Goal: Information Seeking & Learning: Learn about a topic

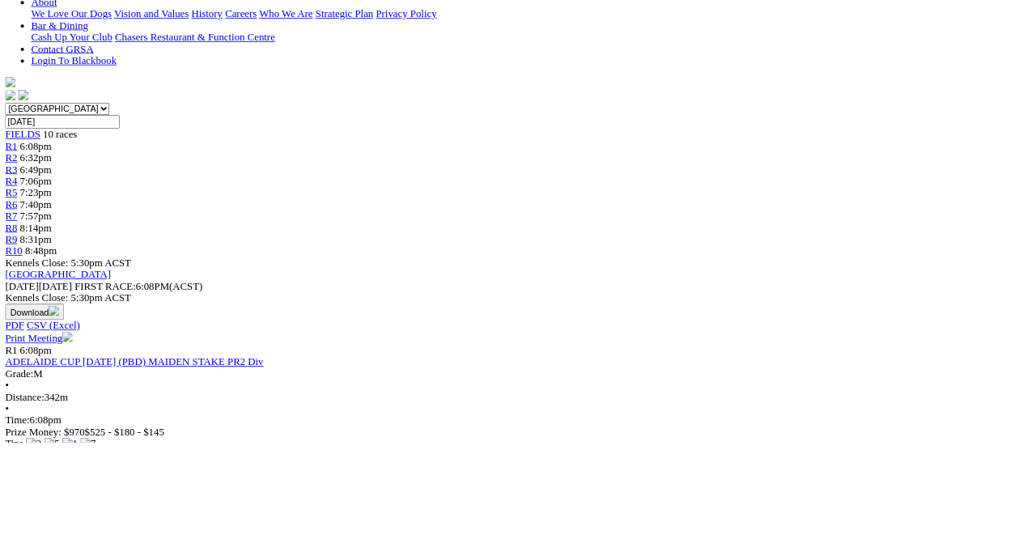
scroll to position [400, 0]
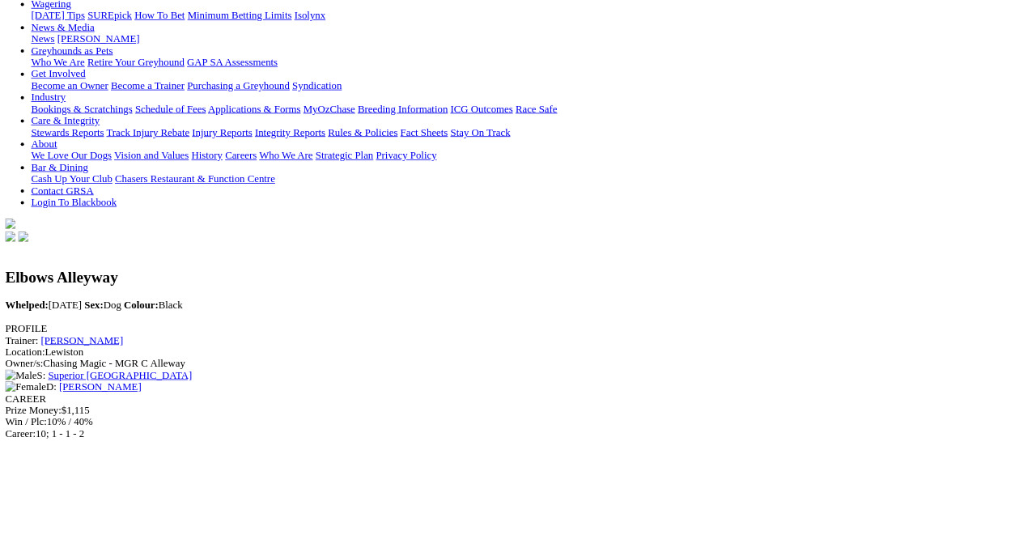
scroll to position [223, 0]
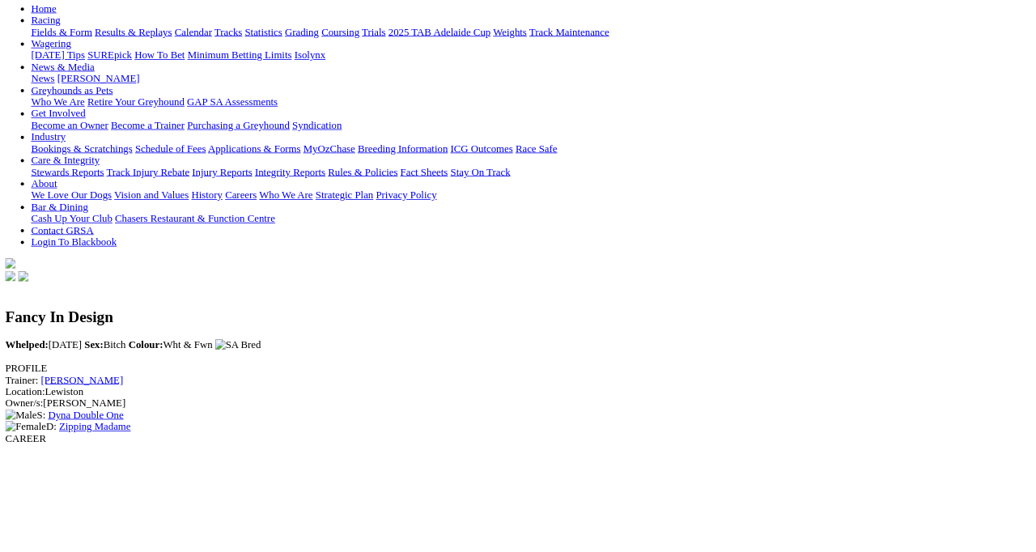
scroll to position [151, 0]
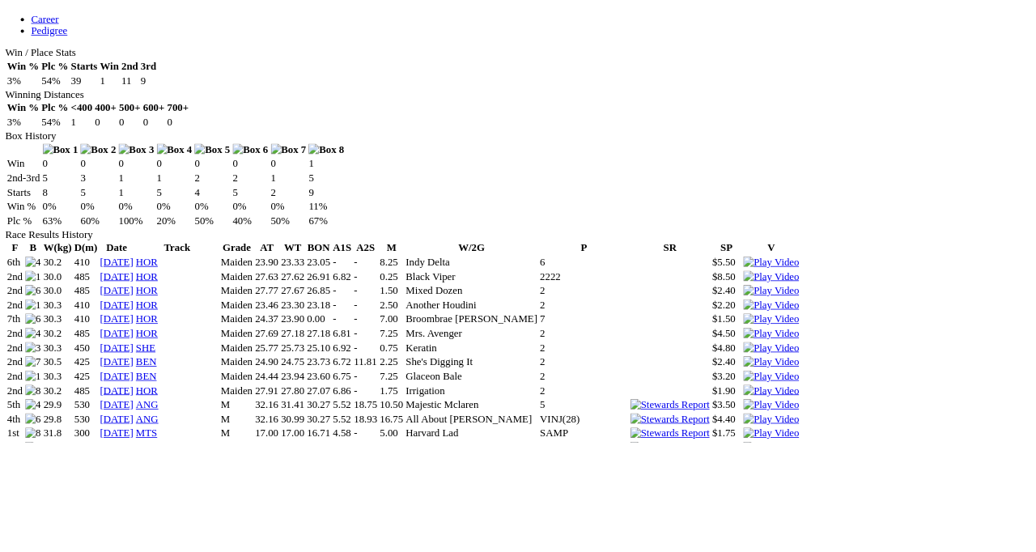
scroll to position [994, 0]
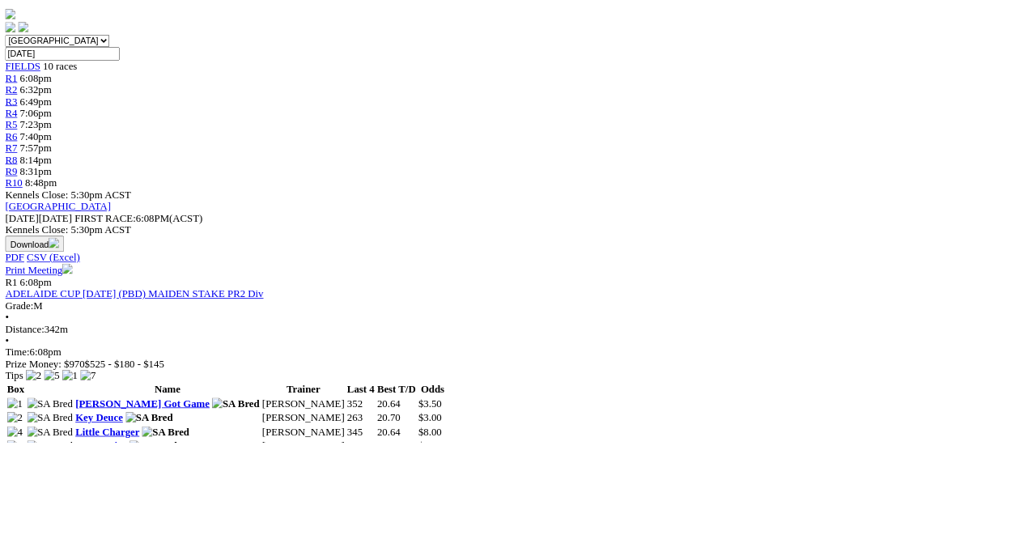
scroll to position [485, 0]
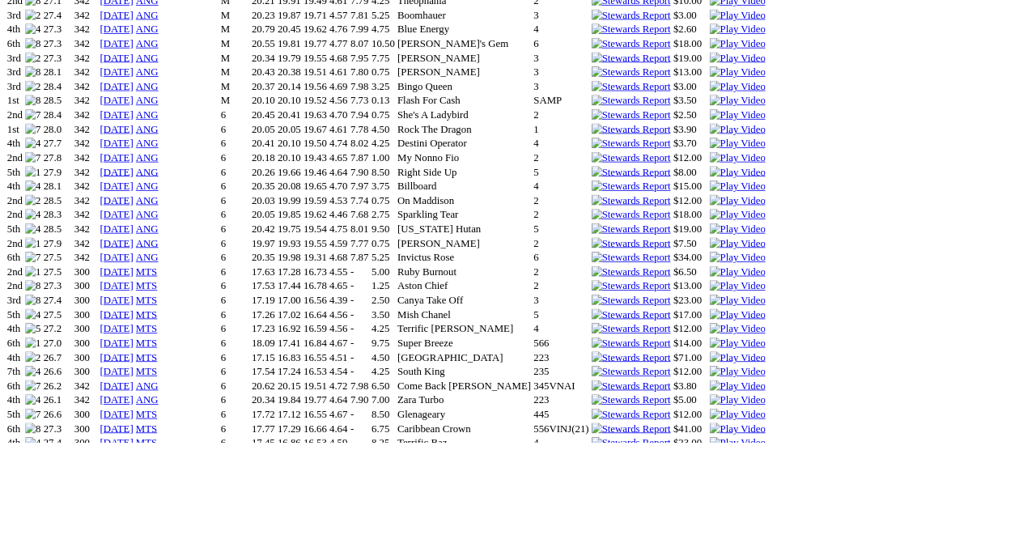
scroll to position [1390, 0]
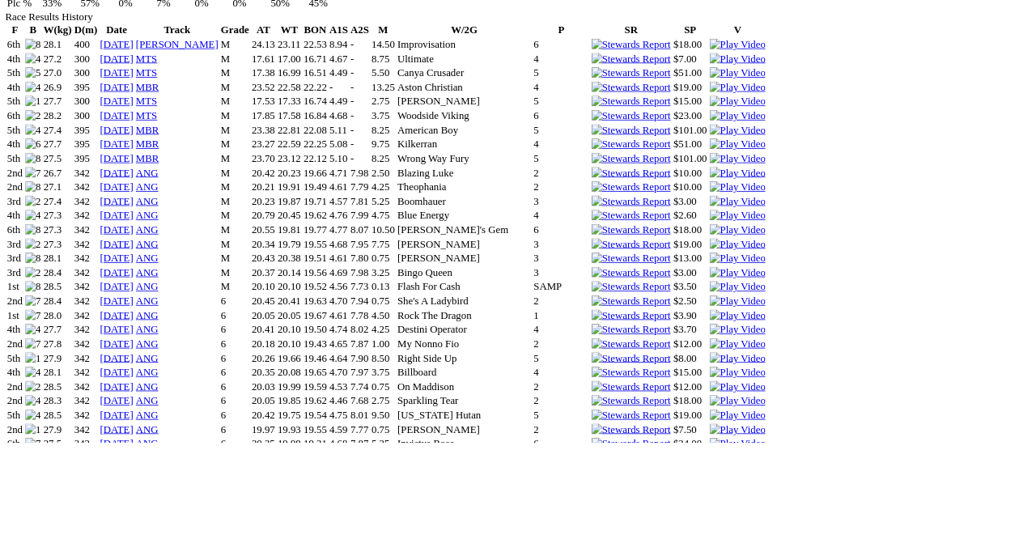
scroll to position [1165, 0]
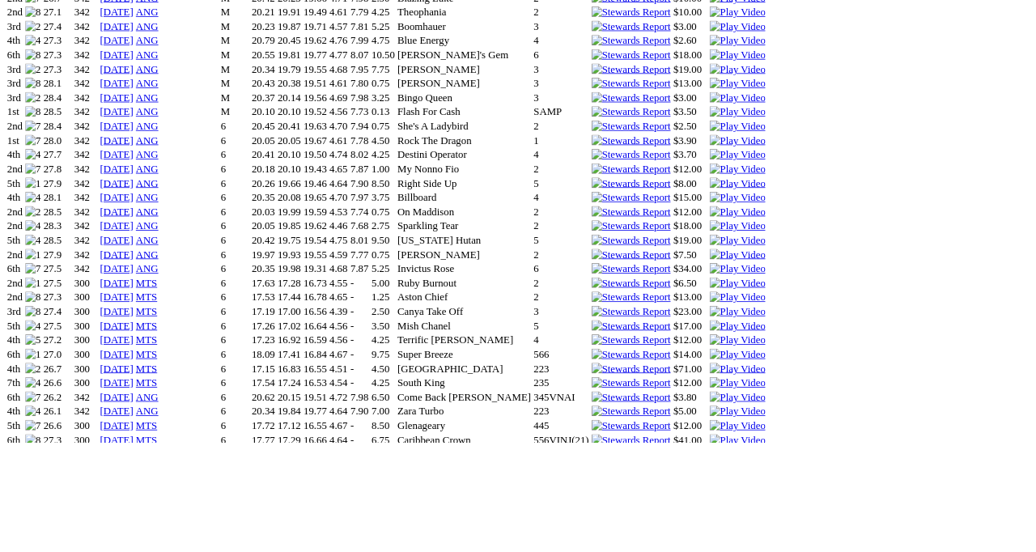
scroll to position [1388, 0]
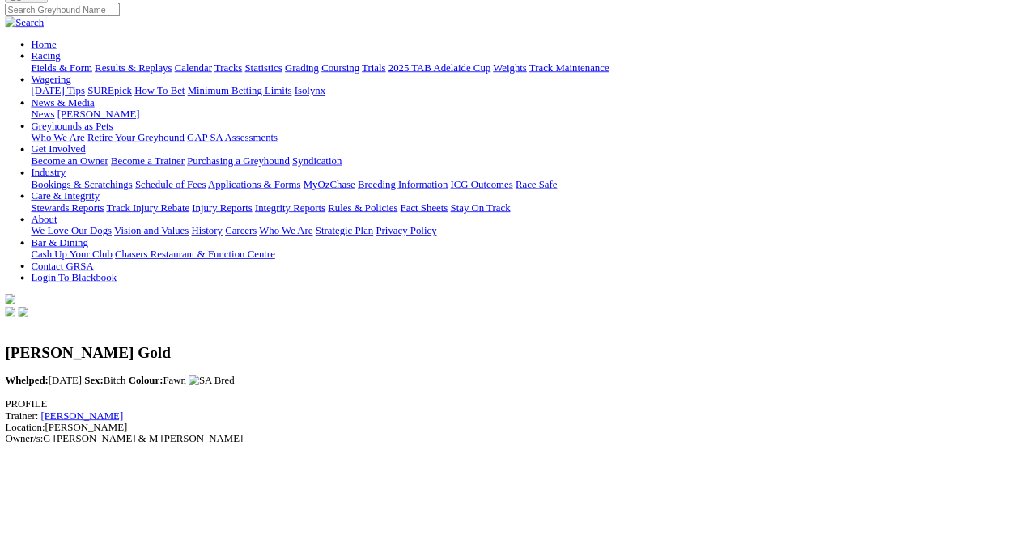
scroll to position [223, 0]
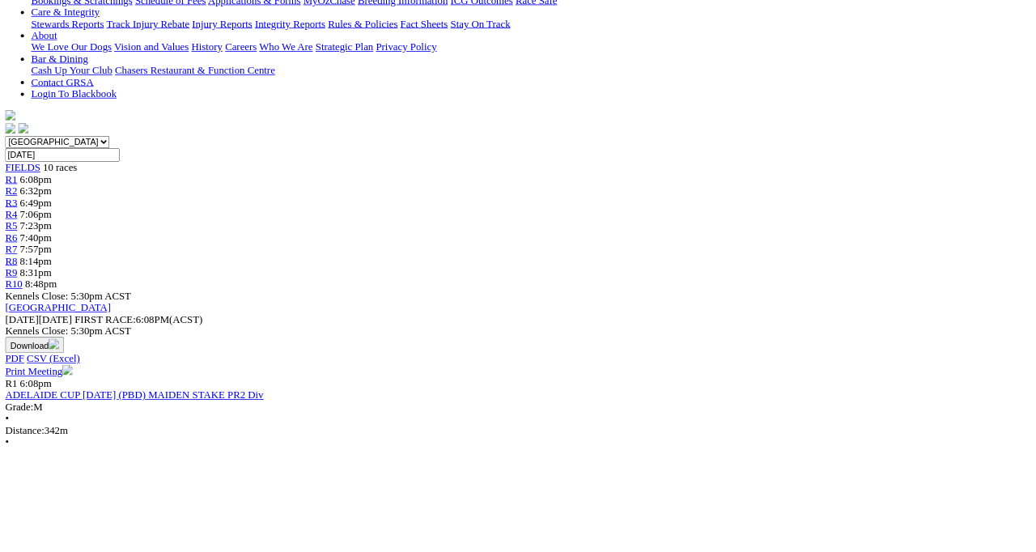
scroll to position [363, 0]
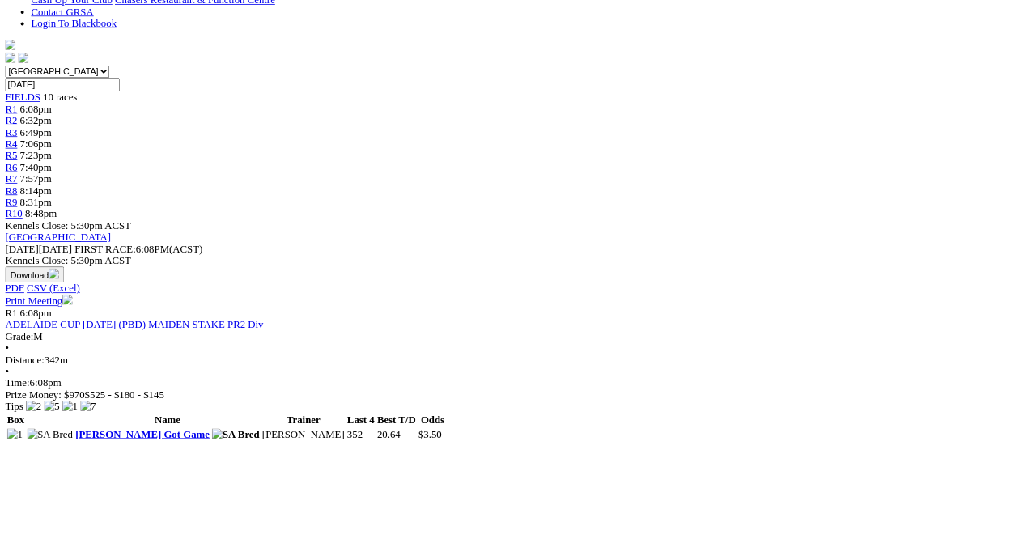
scroll to position [457, 0]
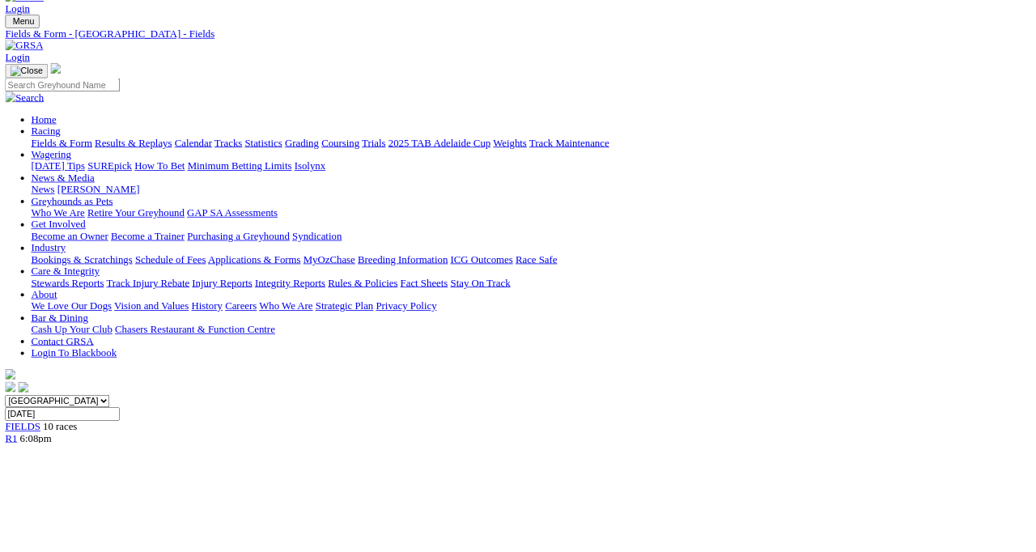
scroll to position [0, 0]
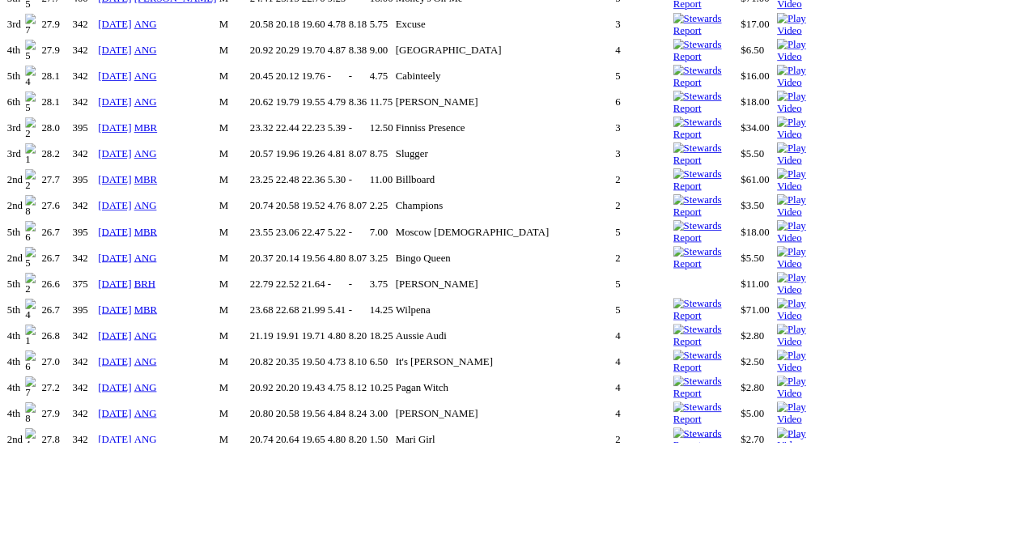
scroll to position [1313, 0]
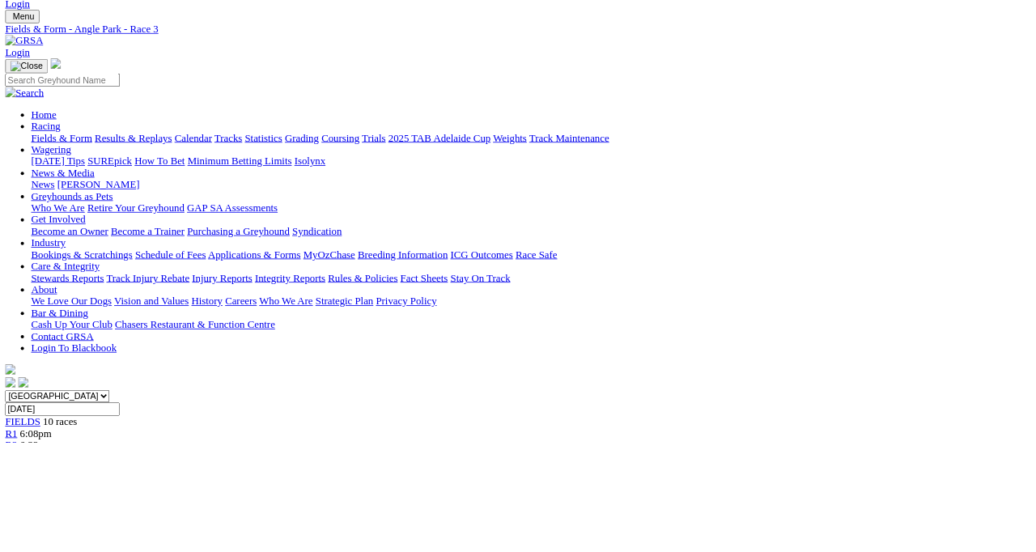
scroll to position [42, 0]
